Goal: Find specific page/section: Find specific page/section

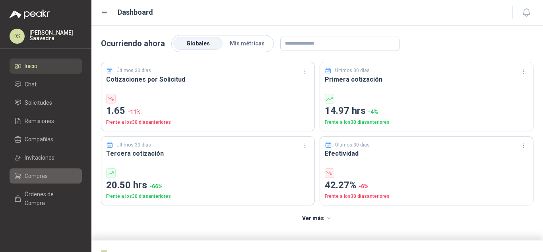
click at [56, 176] on li "Compras" at bounding box center [45, 175] width 63 height 9
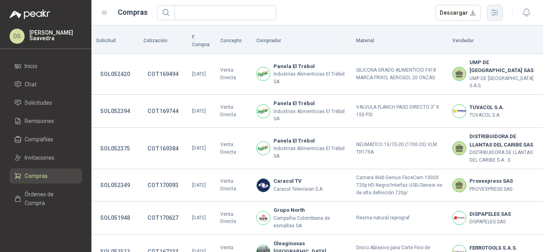
click at [501, 12] on button "button" at bounding box center [495, 13] width 16 height 16
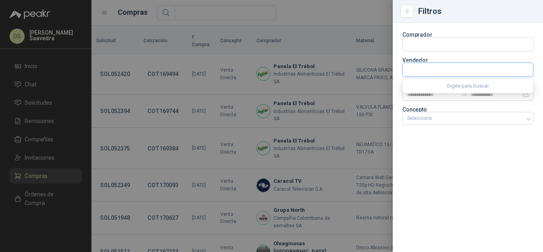
click at [440, 68] on input "text" at bounding box center [468, 70] width 130 height 14
type input "******"
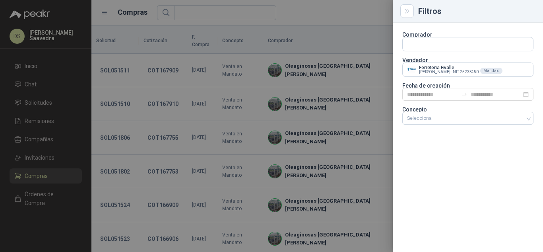
click at [345, 24] on div at bounding box center [271, 126] width 543 height 252
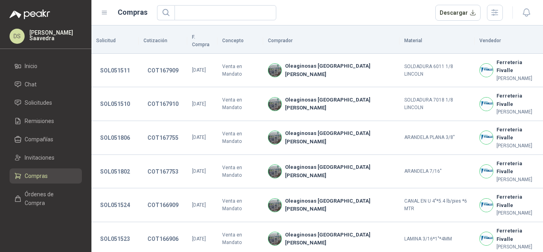
click at [331, 15] on div "Descargar" at bounding box center [330, 13] width 346 height 16
click at [495, 16] on icon "button" at bounding box center [494, 12] width 9 height 9
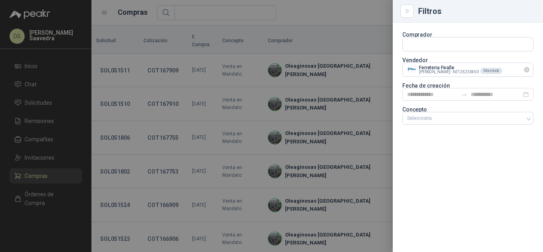
click at [525, 70] on icon "Limpiar" at bounding box center [527, 69] width 7 height 7
click at [512, 51] on input "text" at bounding box center [468, 44] width 130 height 14
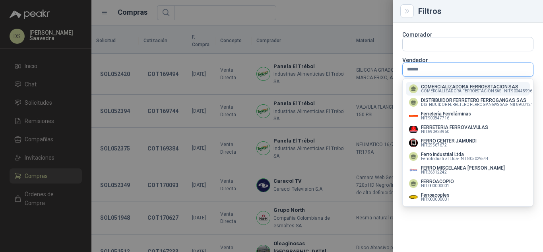
type input "*******"
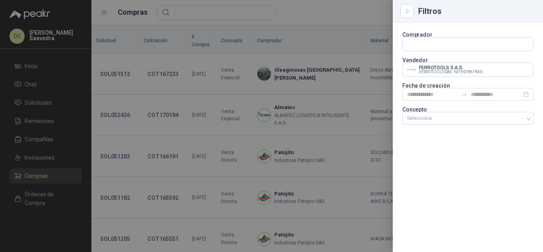
click at [367, 12] on div at bounding box center [271, 126] width 543 height 252
